Goal: Check status: Check status

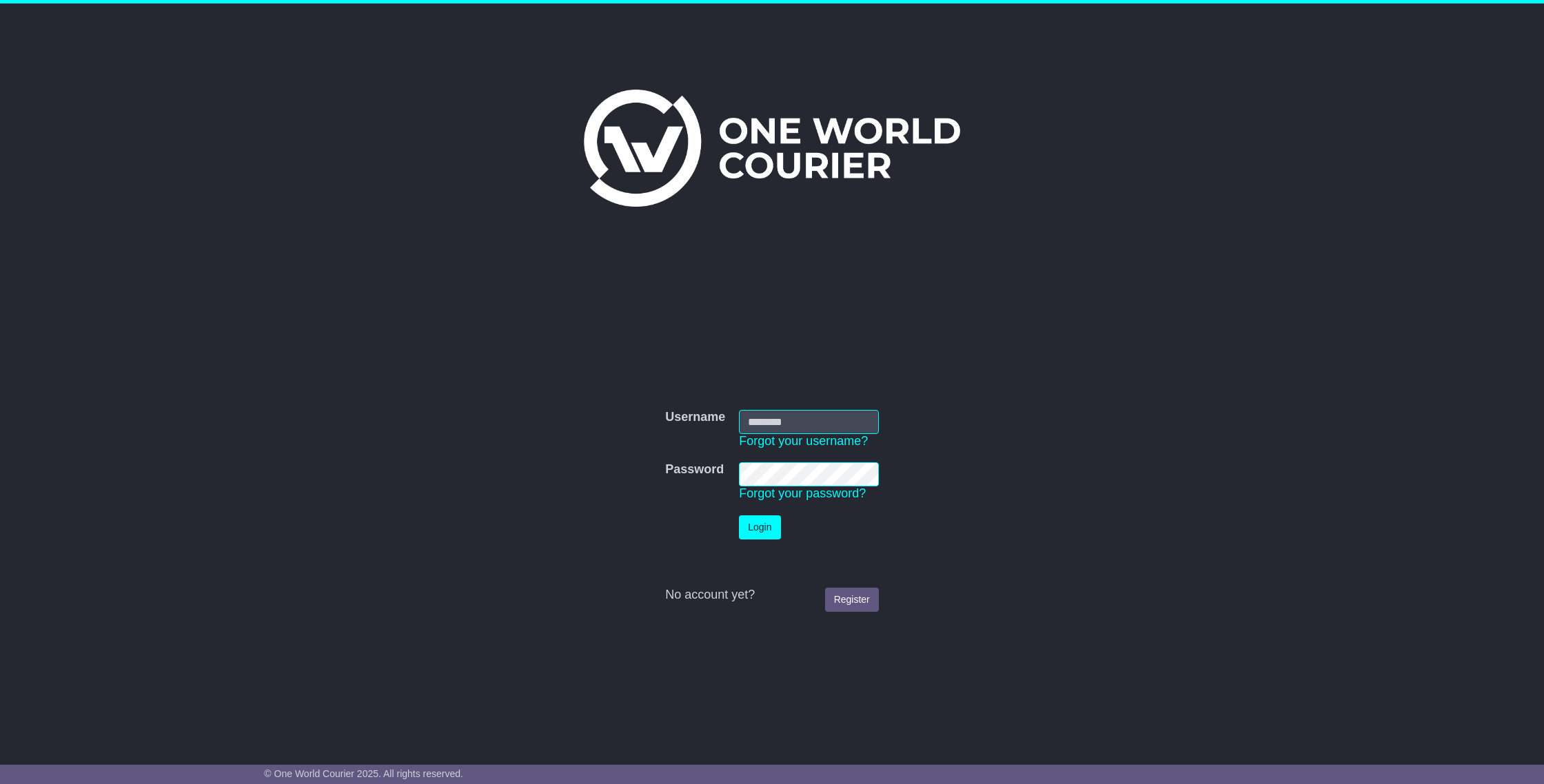
type input "**********"
click at [756, 525] on button "Login" at bounding box center [760, 527] width 41 height 24
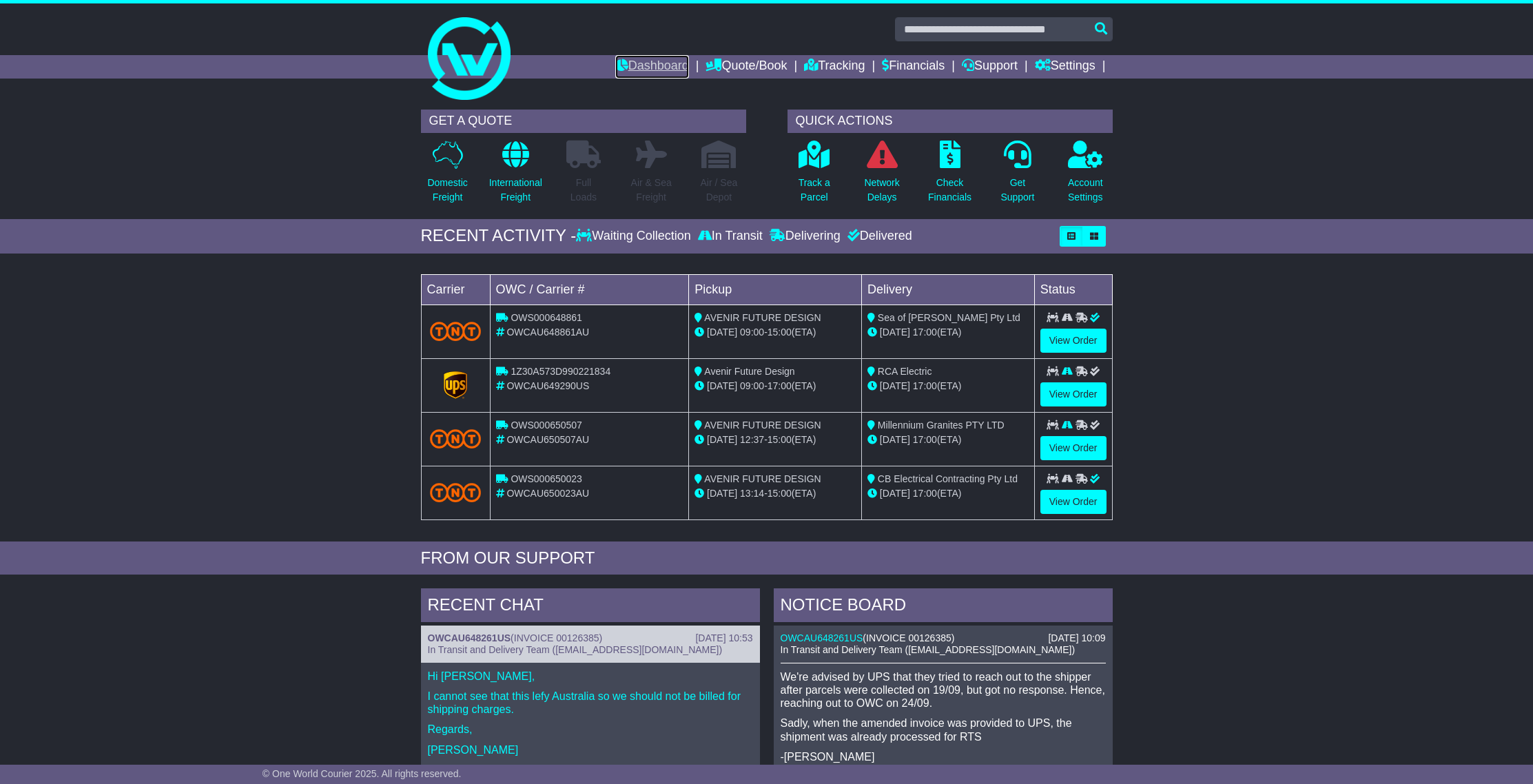
click at [638, 64] on link "Dashboard" at bounding box center [652, 66] width 74 height 23
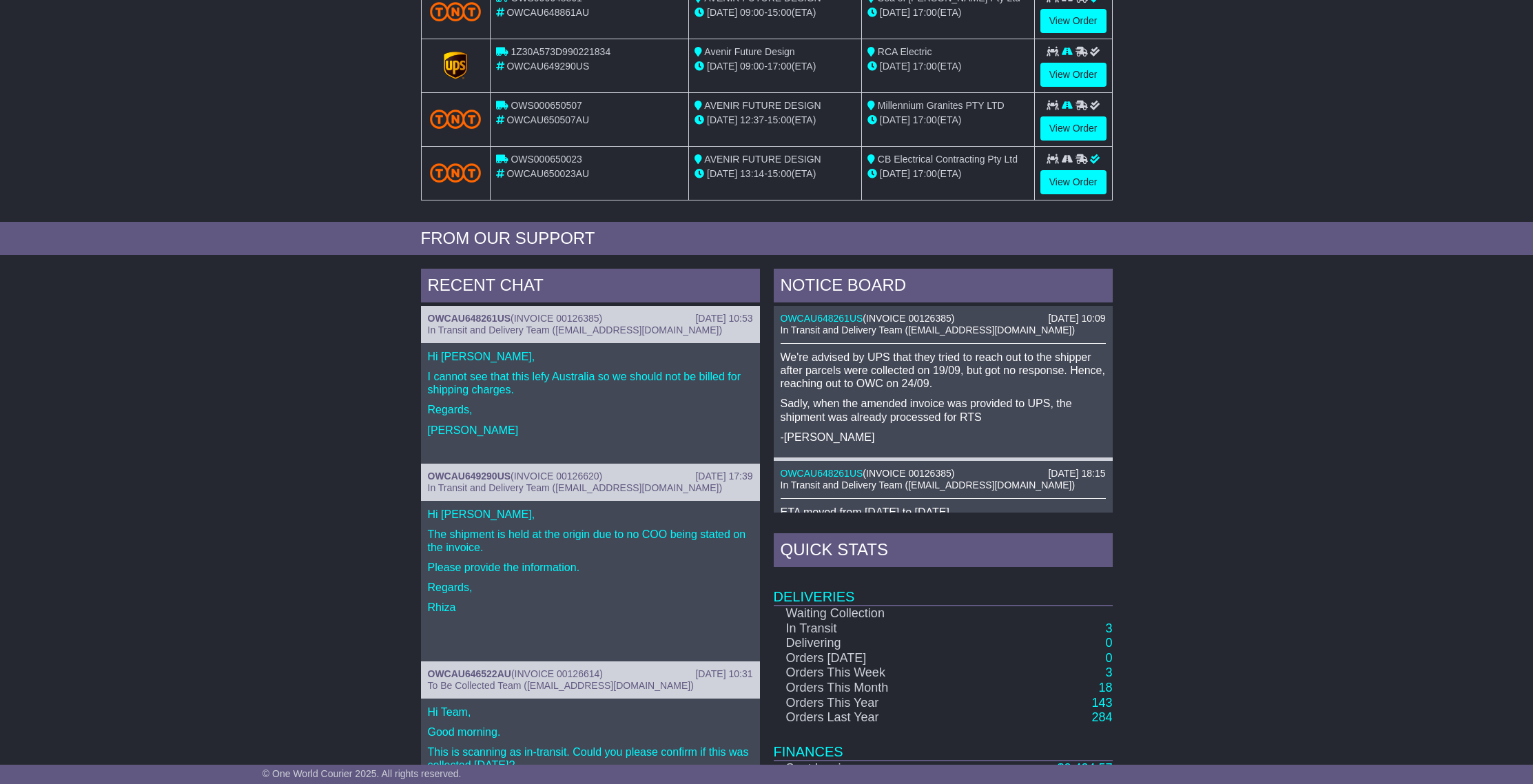
scroll to position [420, 0]
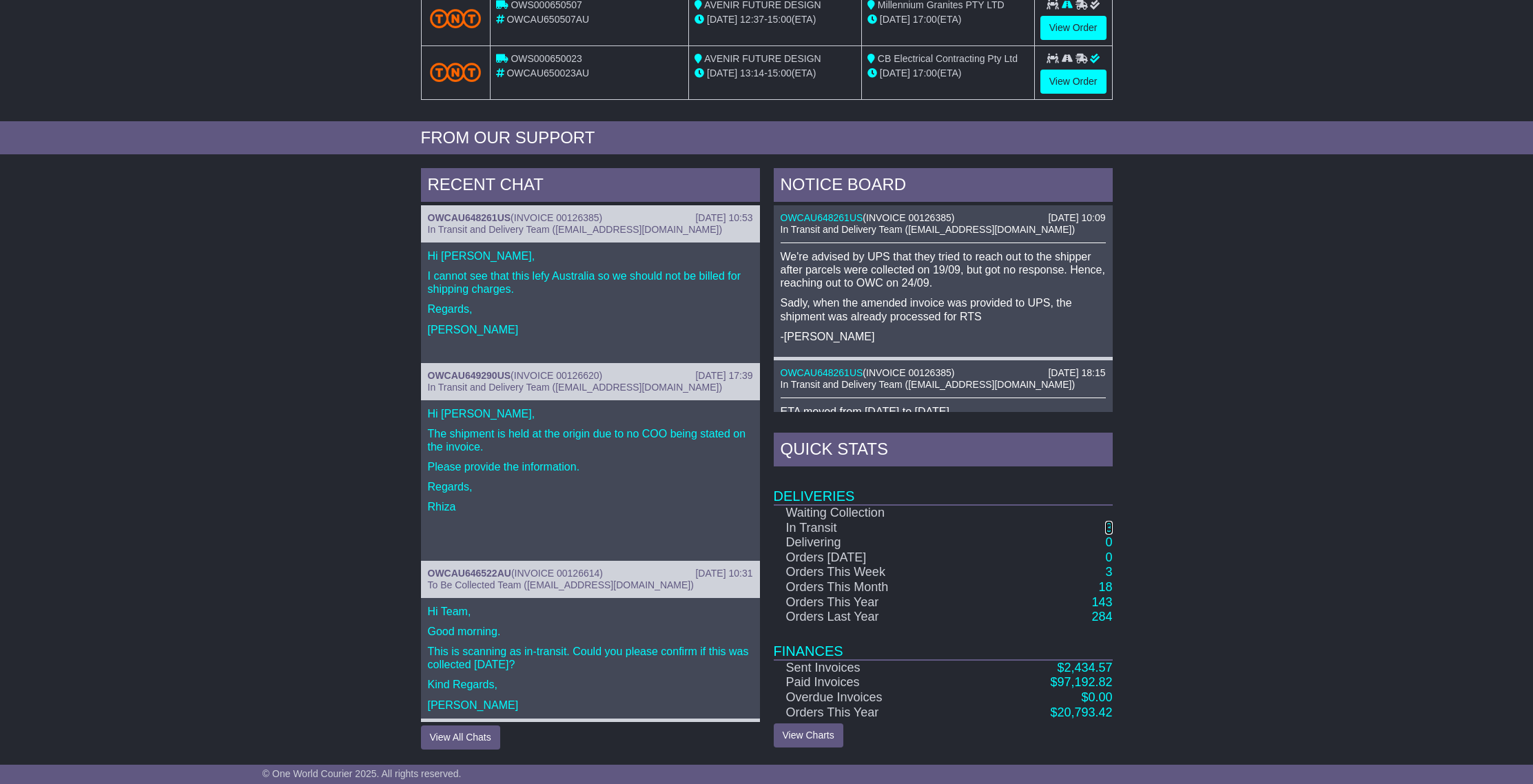
click at [1108, 531] on link "3" at bounding box center [1108, 527] width 7 height 14
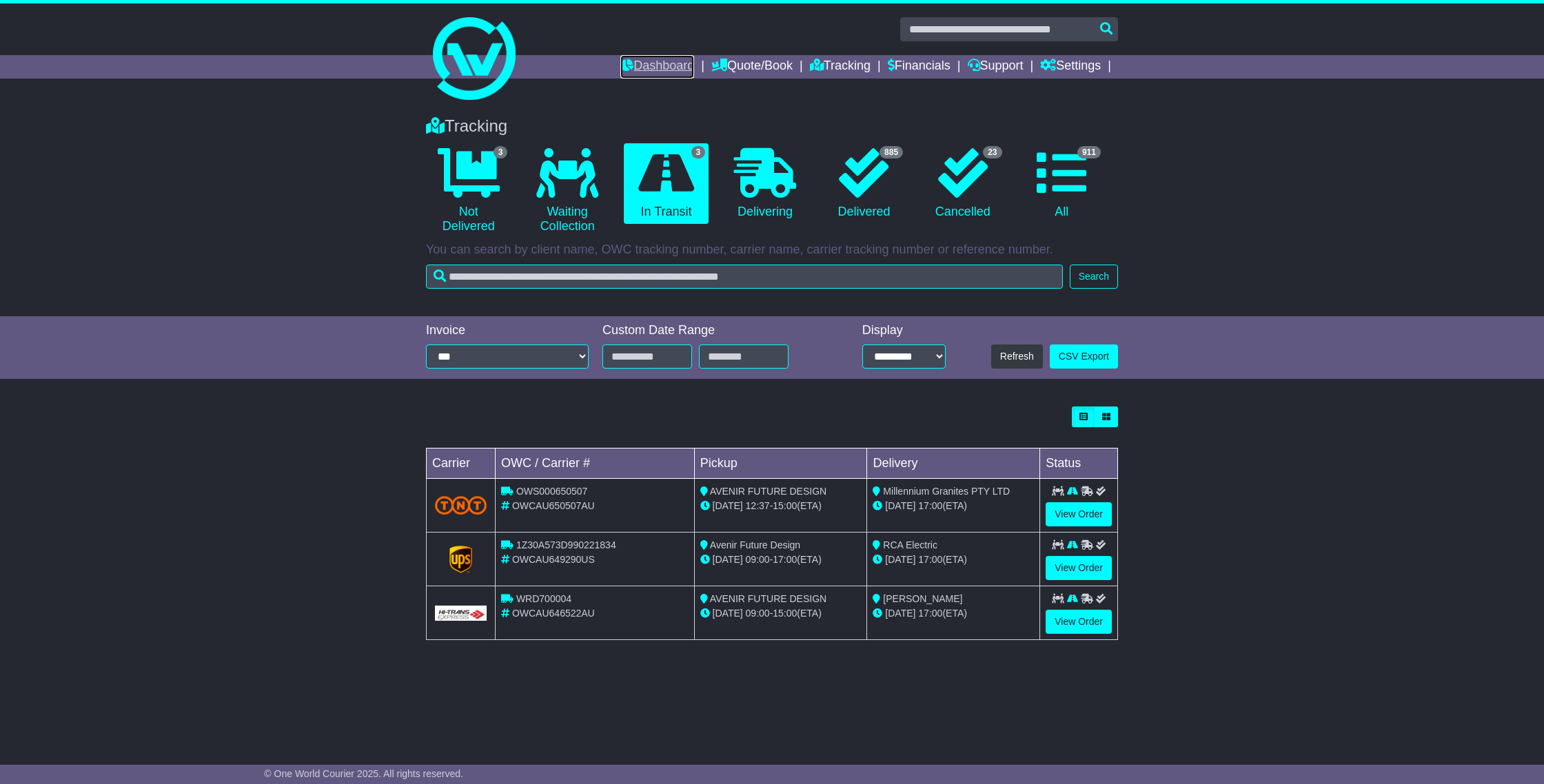
click at [651, 65] on link "Dashboard" at bounding box center [657, 66] width 74 height 23
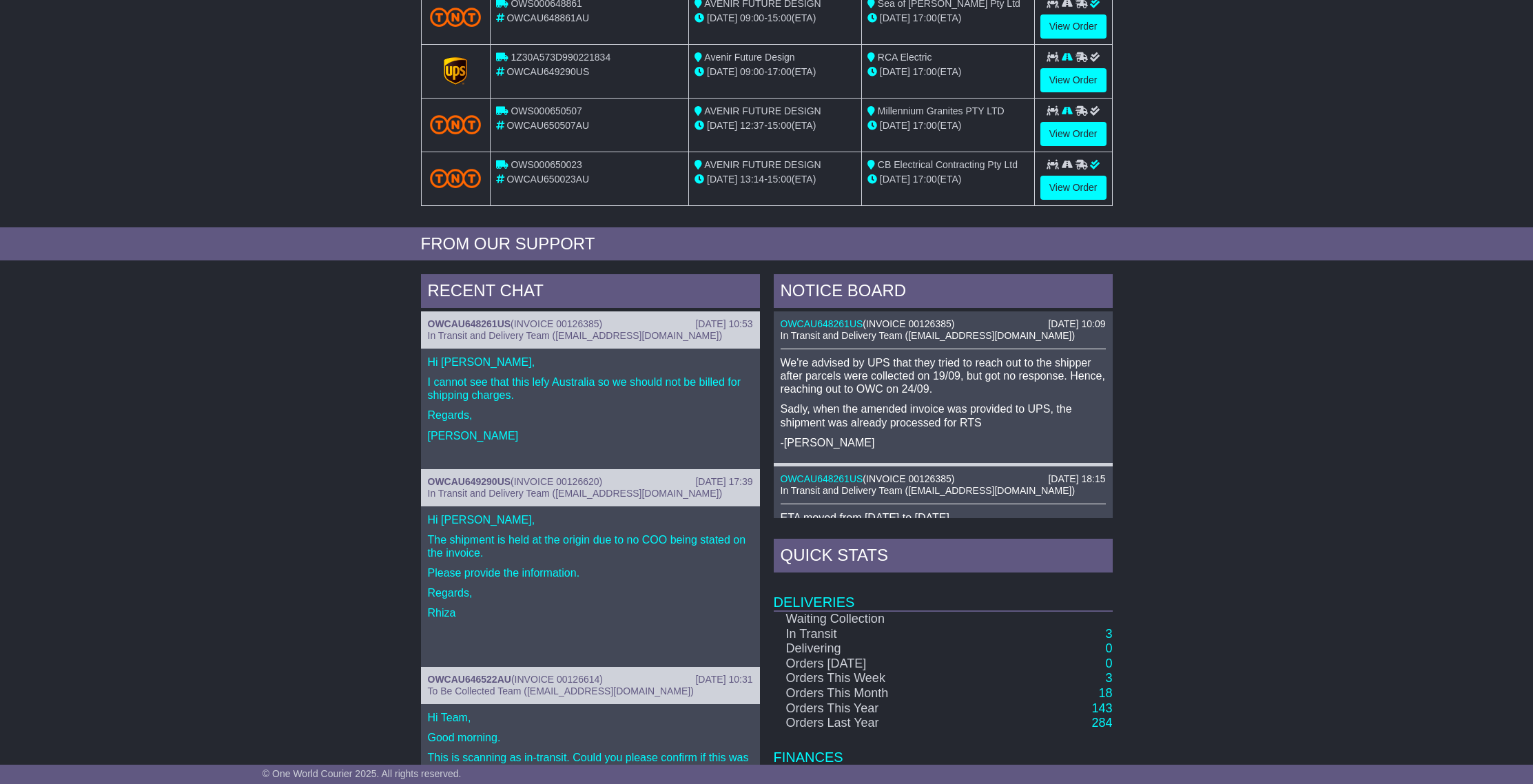
scroll to position [420, 0]
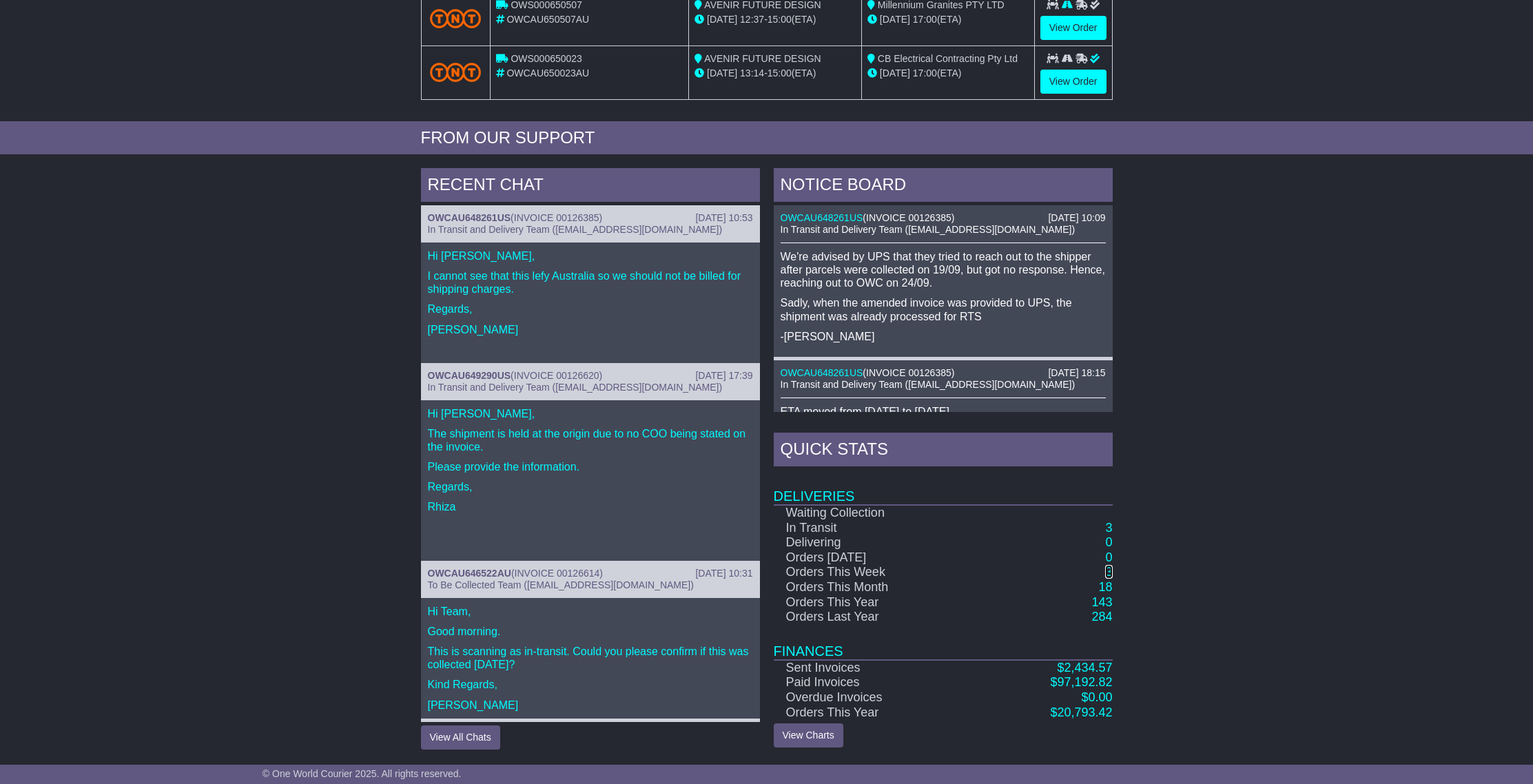
click at [1110, 574] on link "3" at bounding box center [1108, 571] width 7 height 14
